Goal: Navigation & Orientation: Find specific page/section

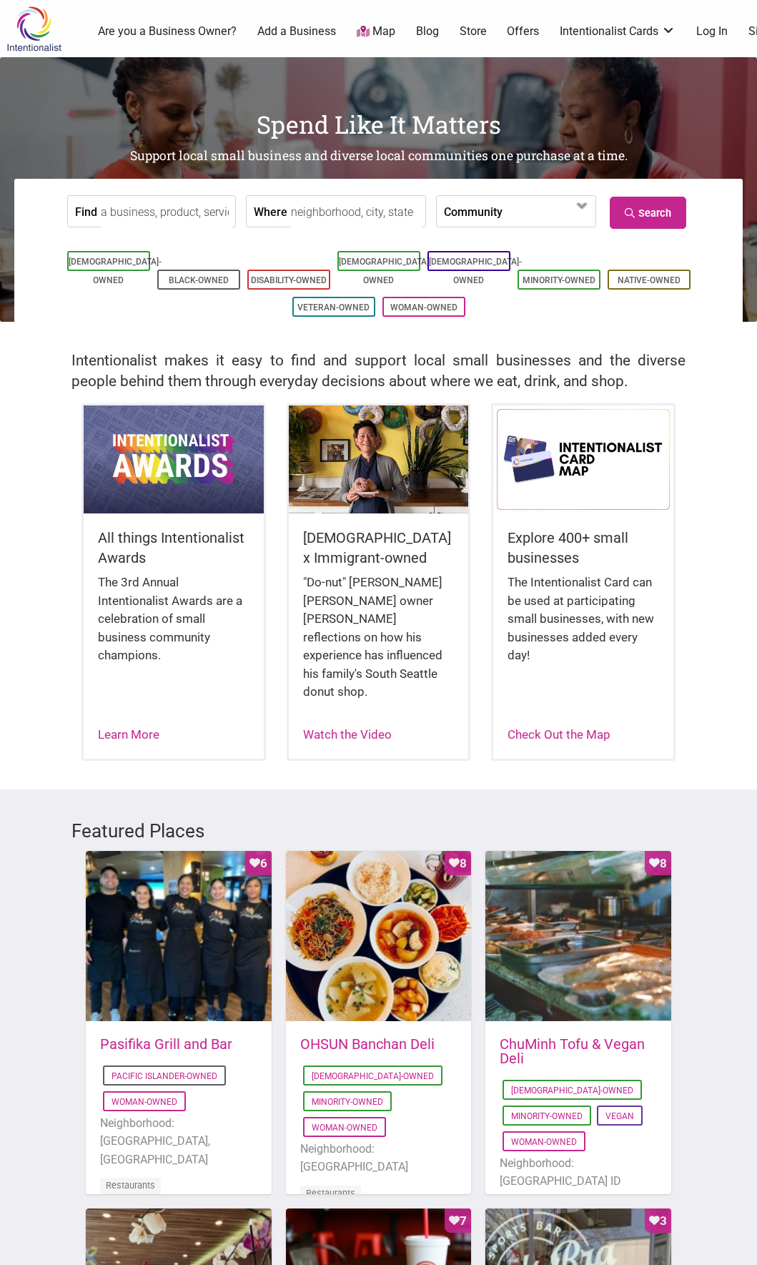
click at [699, 26] on link "Log In" at bounding box center [712, 32] width 31 height 16
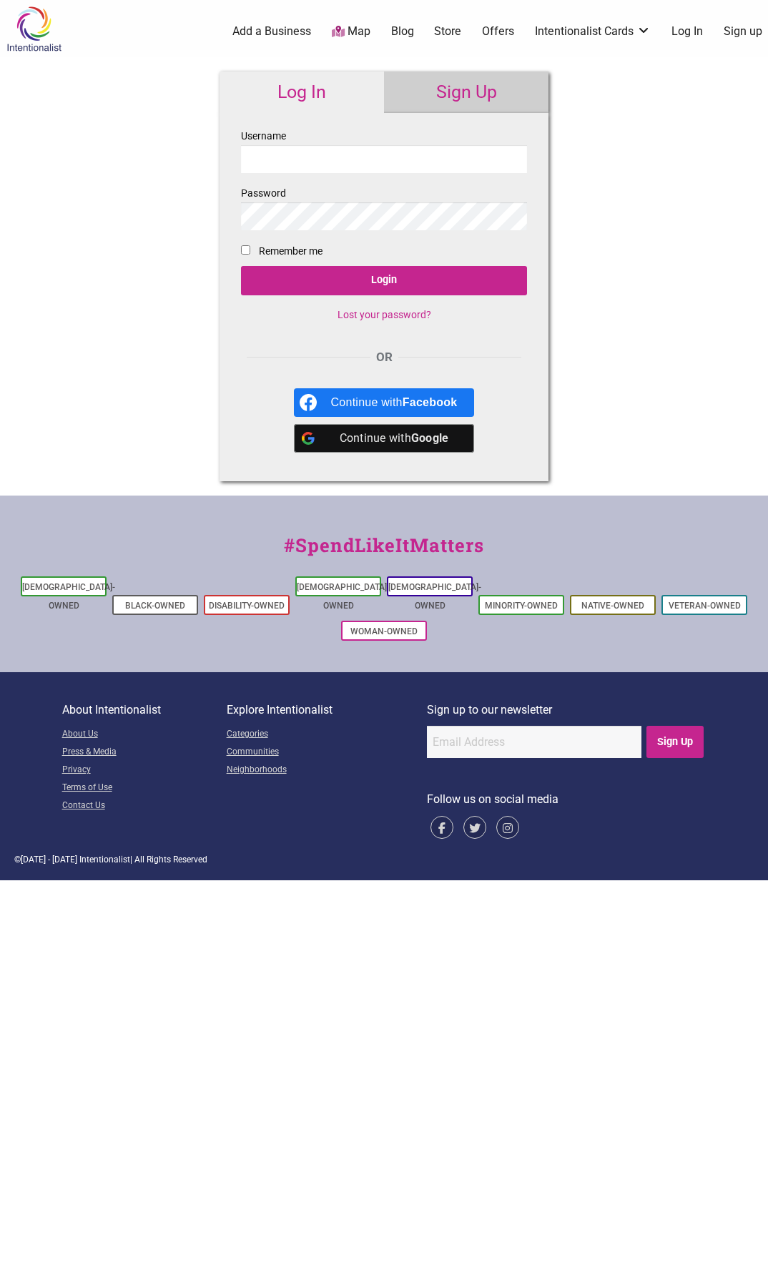
click at [366, 157] on input "Username" at bounding box center [384, 159] width 286 height 28
type input "[PERSON_NAME]"
click at [350, 292] on input "Login" at bounding box center [384, 280] width 286 height 29
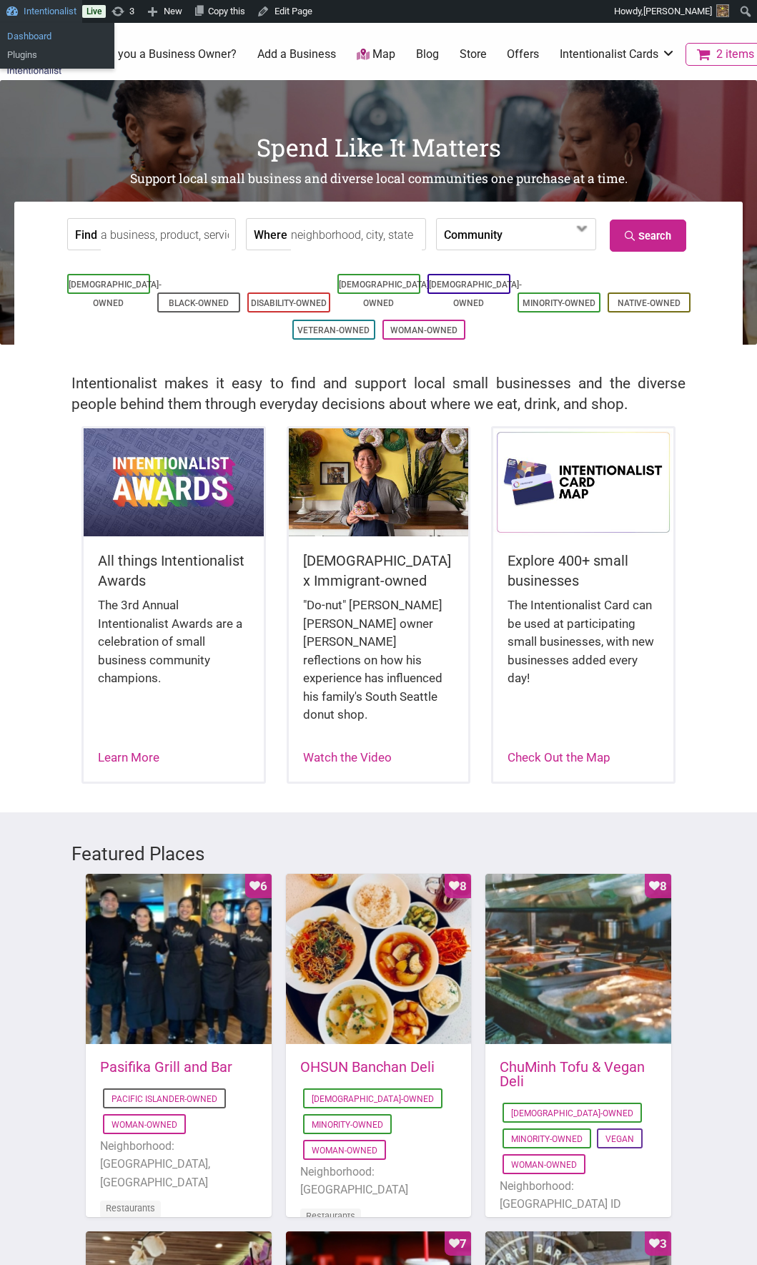
click at [41, 34] on link "Dashboard" at bounding box center [57, 36] width 114 height 19
